Goal: Task Accomplishment & Management: Manage account settings

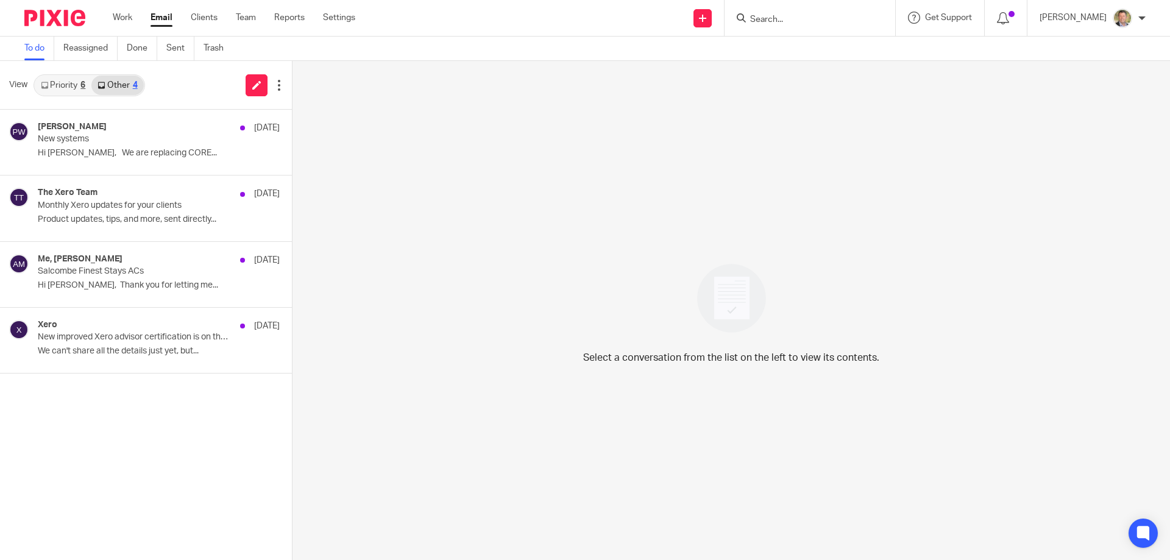
click at [159, 16] on link "Email" at bounding box center [162, 18] width 22 height 12
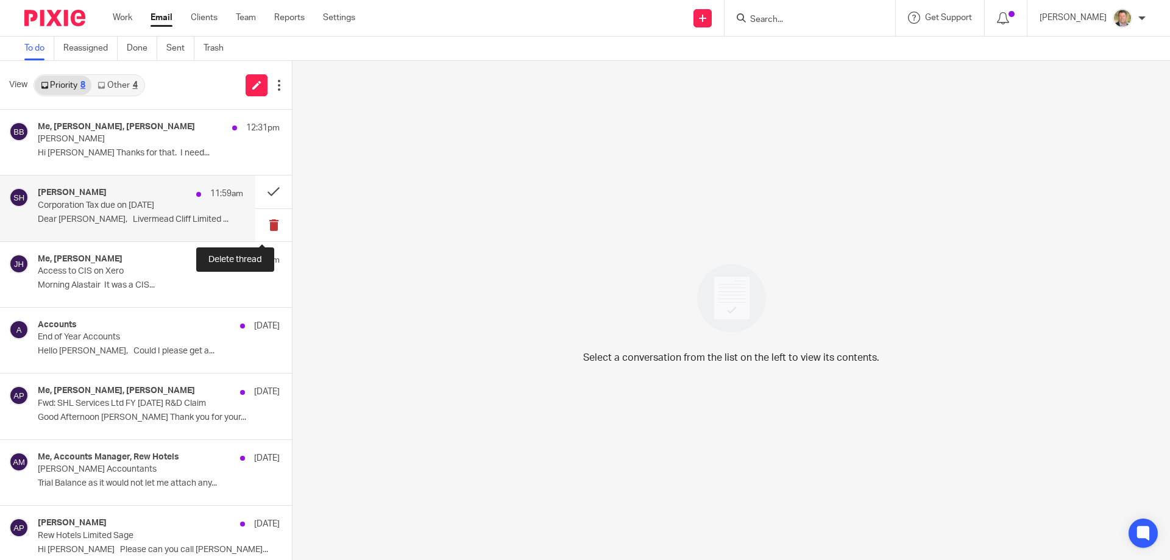
click at [264, 222] on button at bounding box center [273, 225] width 37 height 32
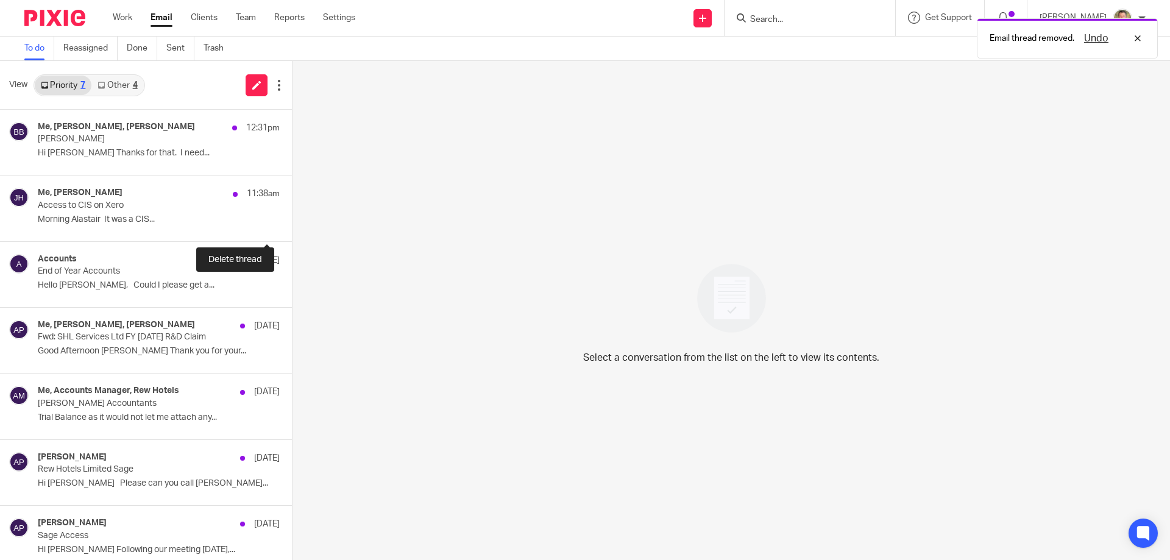
click at [292, 222] on button at bounding box center [297, 225] width 10 height 32
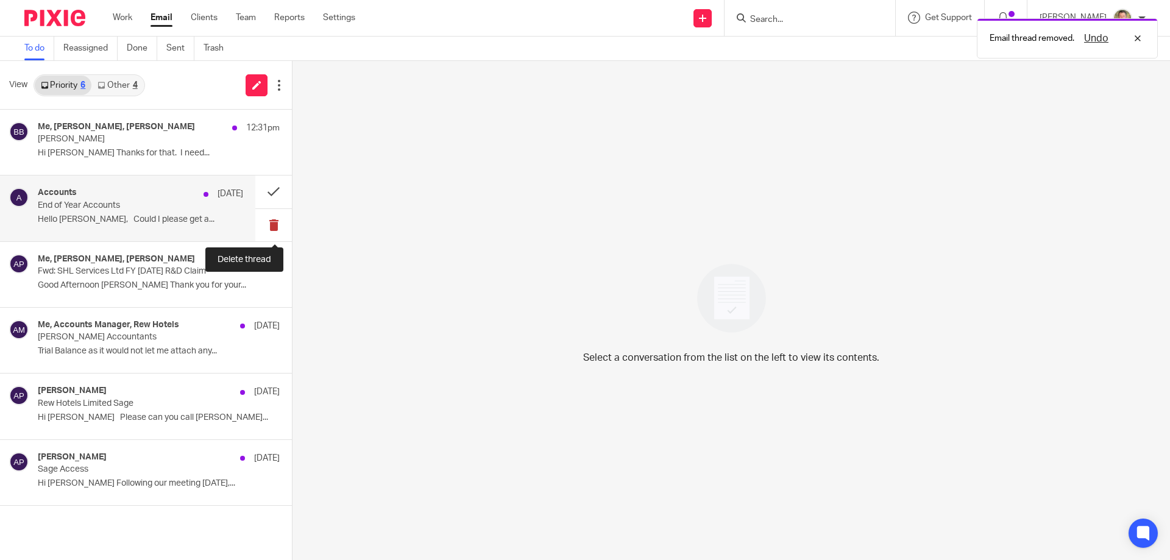
click at [272, 222] on button at bounding box center [273, 225] width 37 height 32
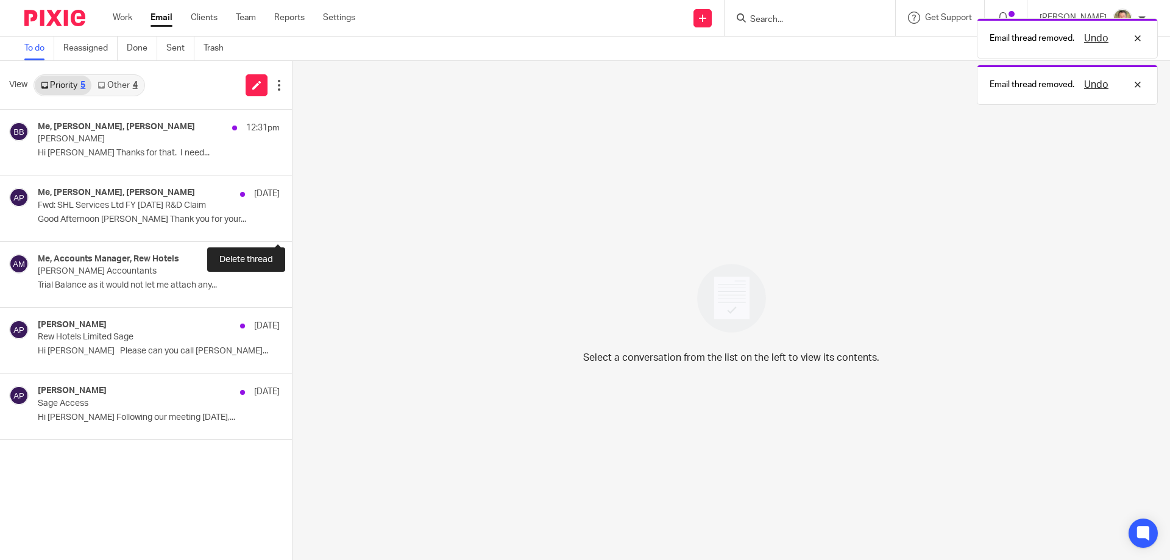
click at [292, 222] on button at bounding box center [297, 225] width 10 height 32
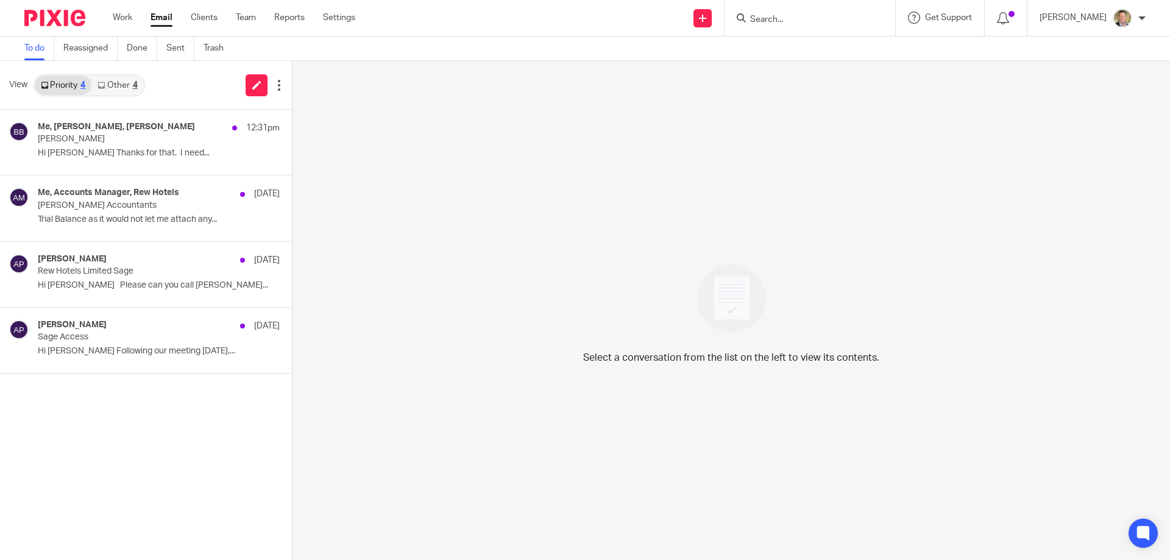
click at [116, 82] on link "Other 4" at bounding box center [117, 86] width 52 height 20
